Goal: Share content

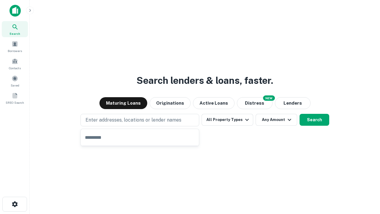
type input "**********"
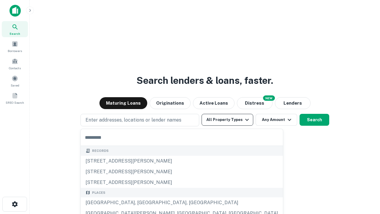
click at [228, 120] on button "All Property Types" at bounding box center [228, 120] width 52 height 12
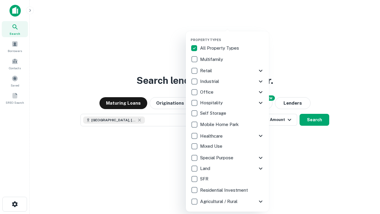
click at [232, 36] on button "button" at bounding box center [232, 36] width 83 height 0
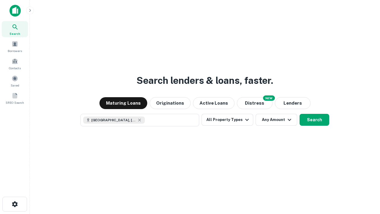
scroll to position [10, 0]
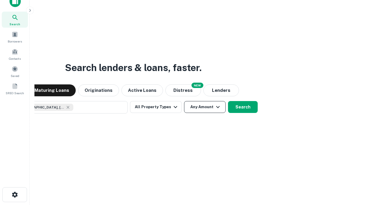
click at [184, 101] on button "Any Amount" at bounding box center [205, 107] width 42 height 12
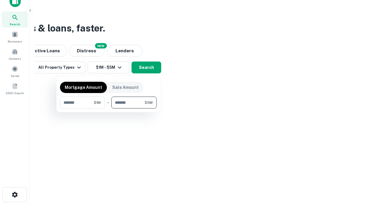
type input "*******"
click at [108, 108] on button "button" at bounding box center [108, 108] width 97 height 0
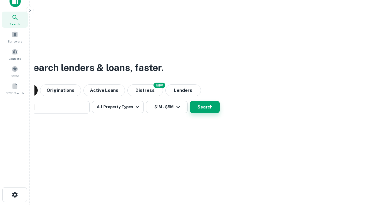
click at [190, 101] on button "Search" at bounding box center [205, 107] width 30 height 12
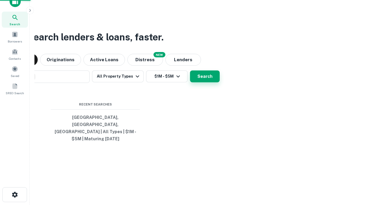
scroll to position [19, 168]
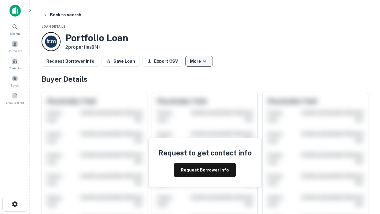
click at [199, 61] on button "More" at bounding box center [199, 61] width 28 height 11
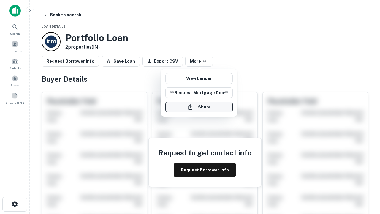
click at [199, 107] on button "Share" at bounding box center [199, 107] width 67 height 11
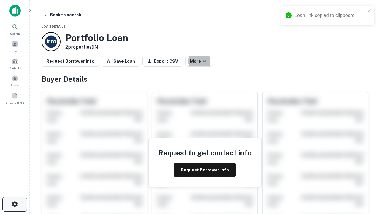
click at [15, 204] on icon "button" at bounding box center [14, 204] width 7 height 7
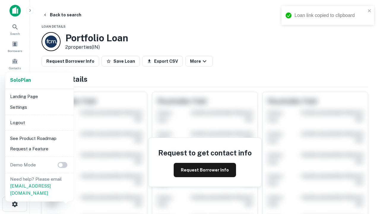
click at [39, 122] on li "Logout" at bounding box center [40, 122] width 64 height 11
